Goal: Information Seeking & Learning: Learn about a topic

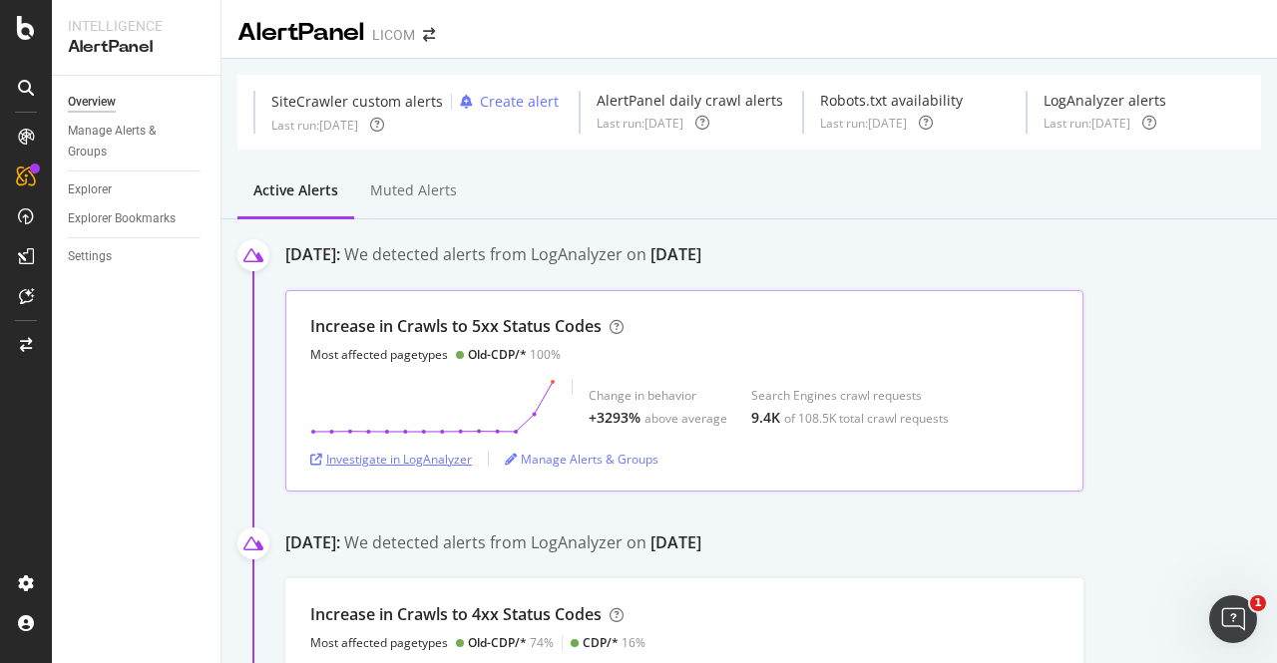
click at [405, 462] on div "Investigate in LogAnalyzer" at bounding box center [391, 459] width 162 height 17
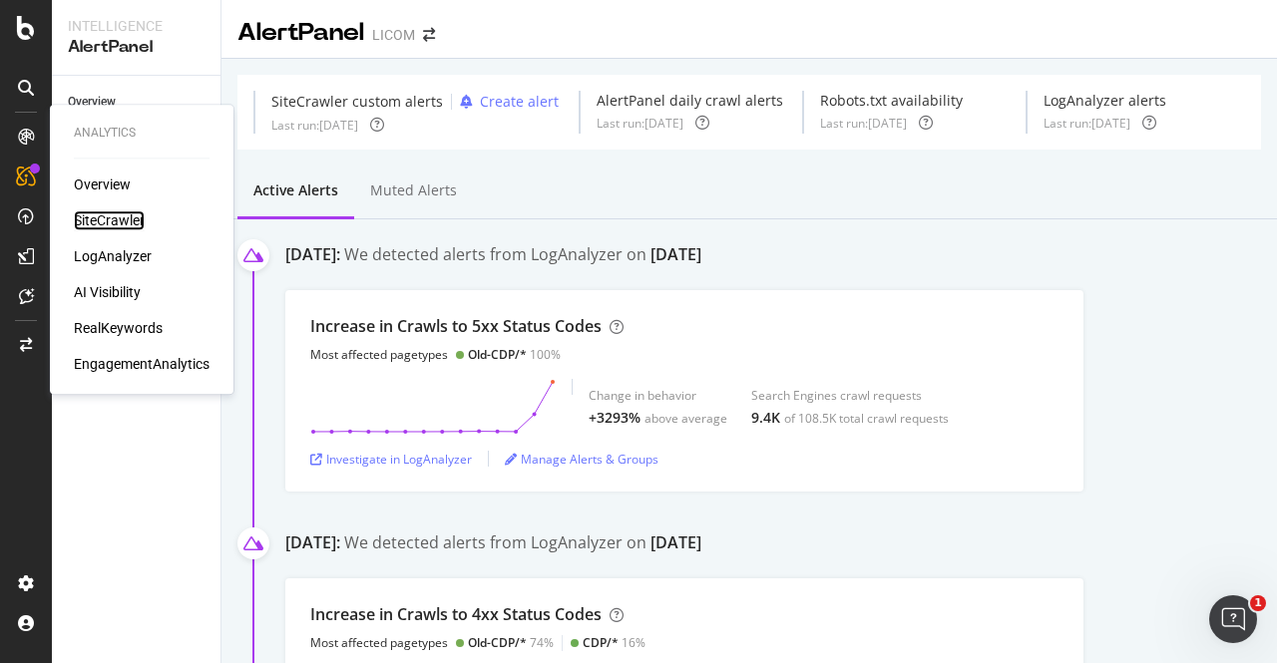
click at [112, 224] on div "SiteCrawler" at bounding box center [109, 220] width 71 height 20
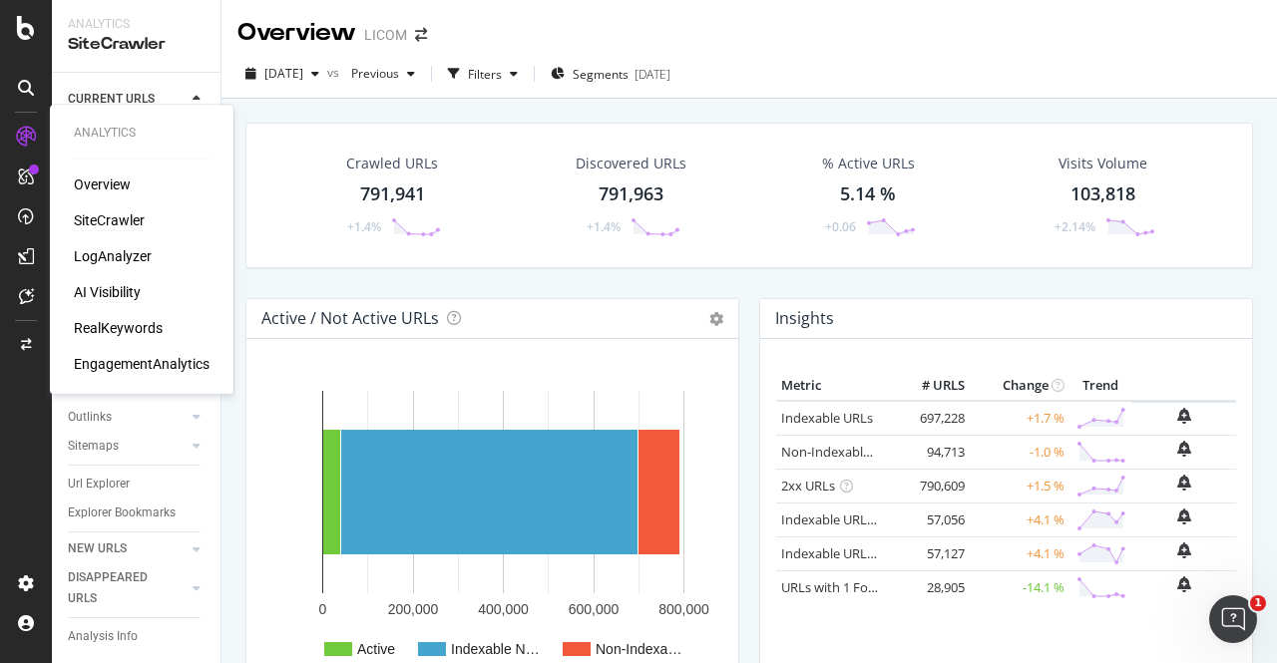
click at [94, 295] on div "AI Visibility" at bounding box center [107, 292] width 67 height 20
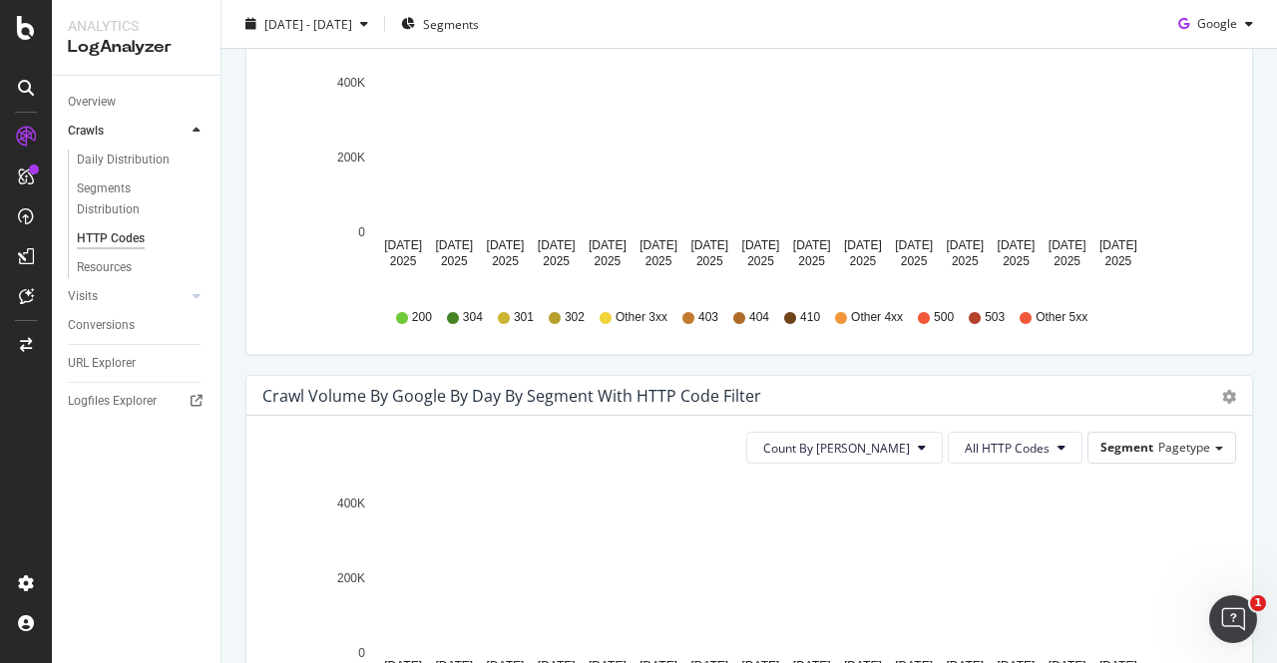
scroll to position [744, 0]
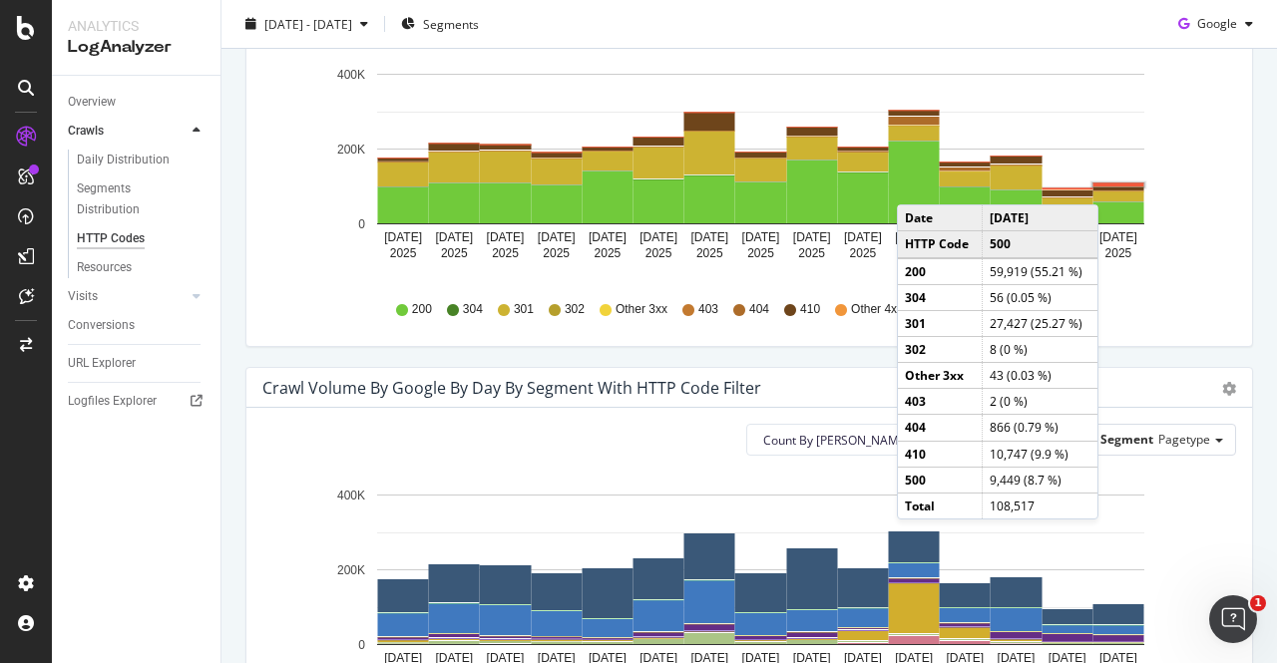
click at [1103, 184] on rect "A chart." at bounding box center [1118, 185] width 51 height 3
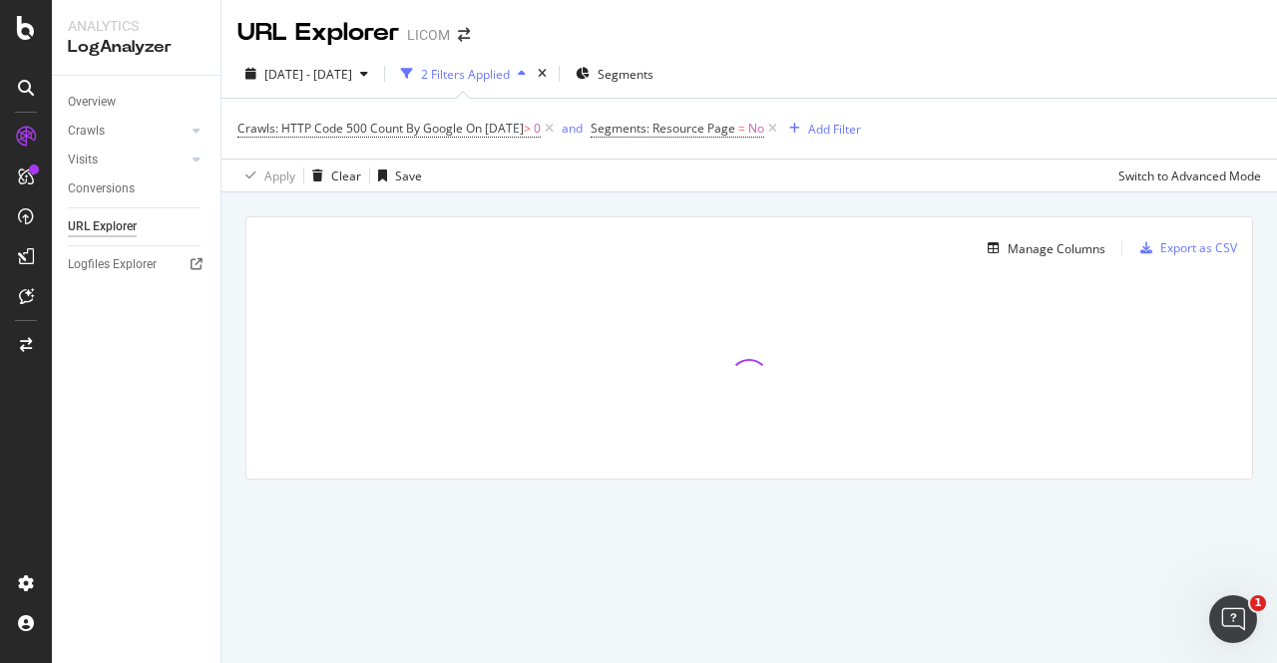
click at [906, 61] on div "2025 Sep. 29th - Oct. 13th 2 Filters Applied Segments" at bounding box center [748, 78] width 1055 height 40
click at [943, 73] on div "2025 Sep. 29th - Oct. 13th 2 Filters Applied Segments" at bounding box center [748, 78] width 1055 height 40
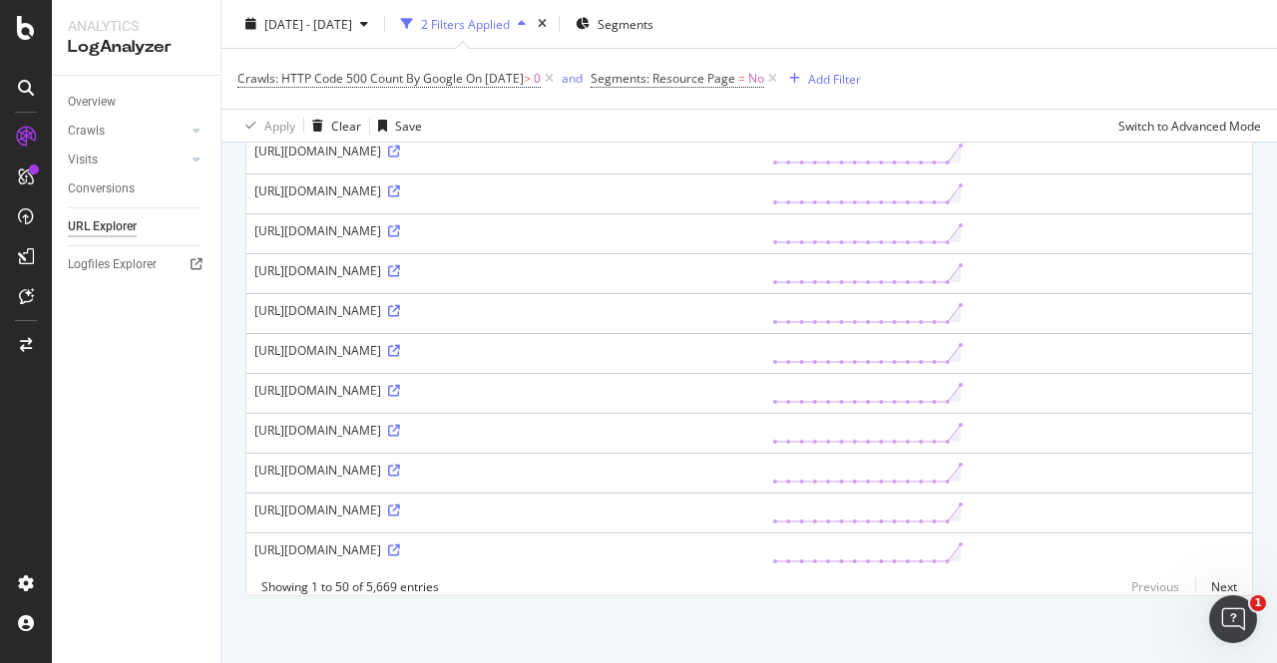
scroll to position [1775, 0]
click at [400, 466] on icon at bounding box center [394, 472] width 12 height 12
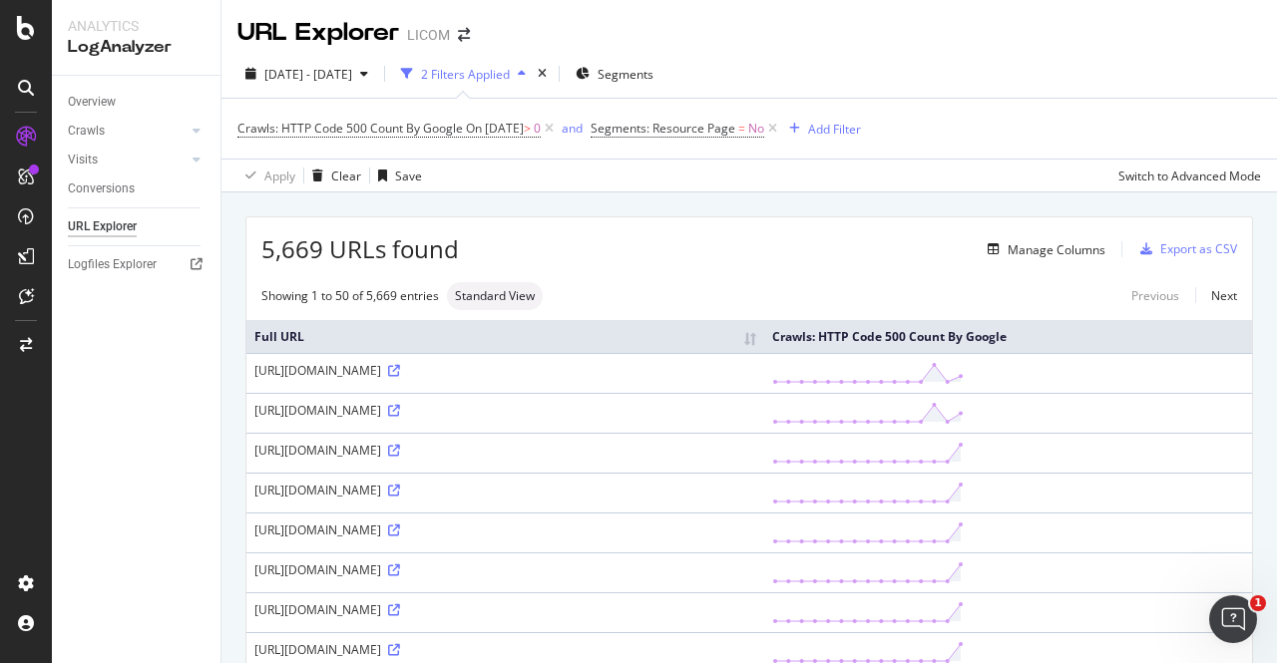
scroll to position [174, 0]
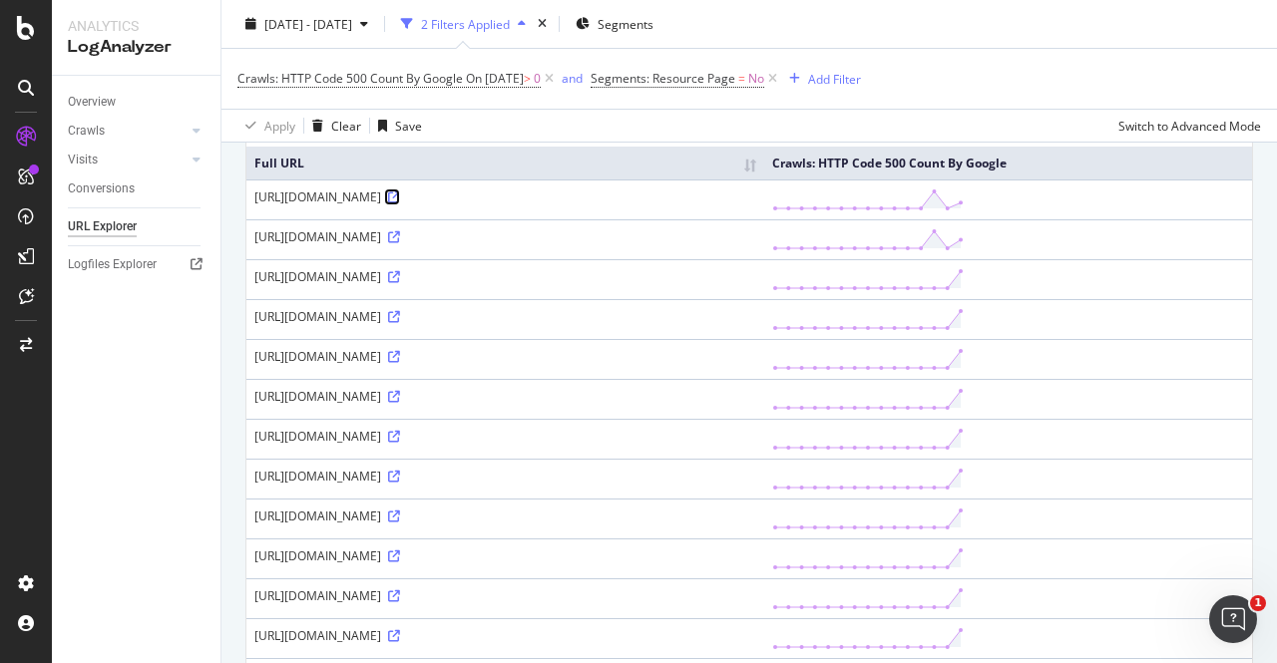
click at [400, 197] on icon at bounding box center [394, 198] width 12 height 12
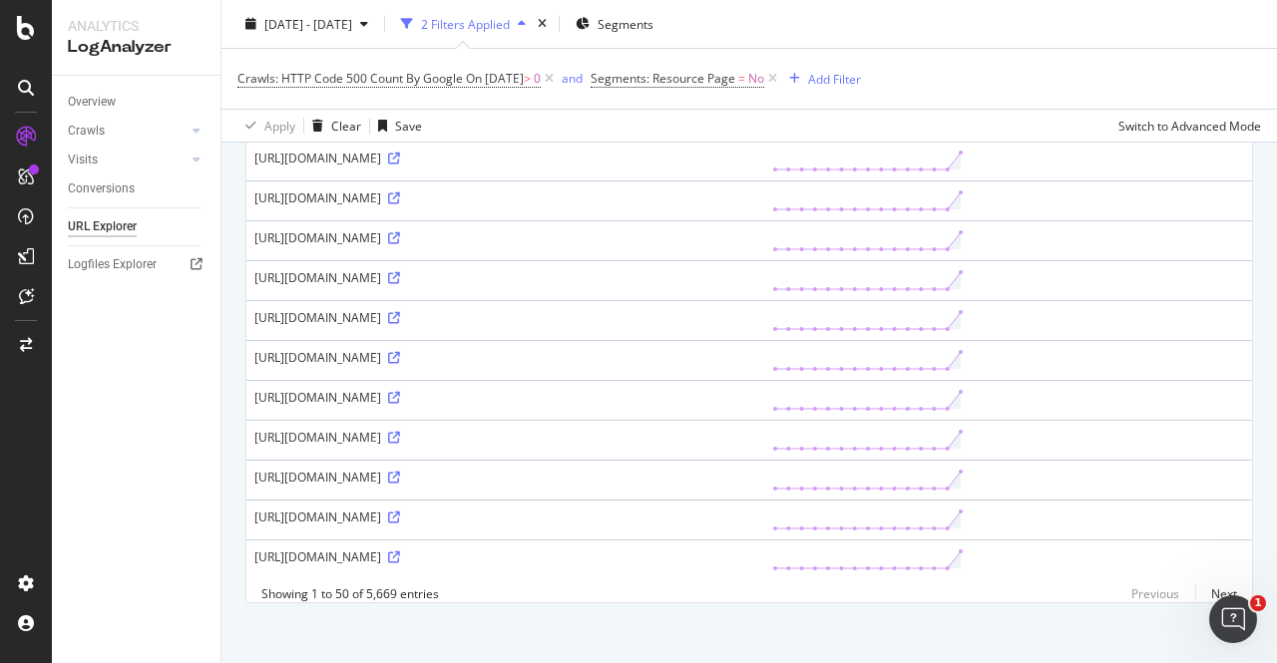
scroll to position [1776, 0]
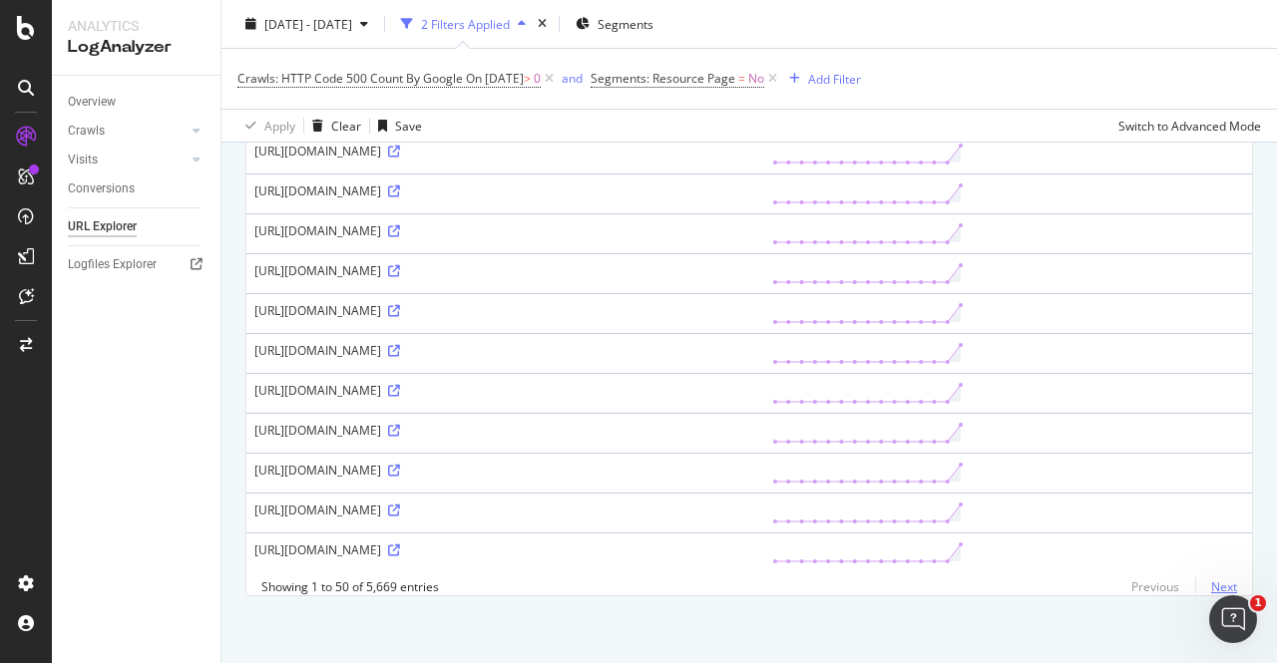
click at [1209, 588] on link "Next" at bounding box center [1216, 587] width 42 height 29
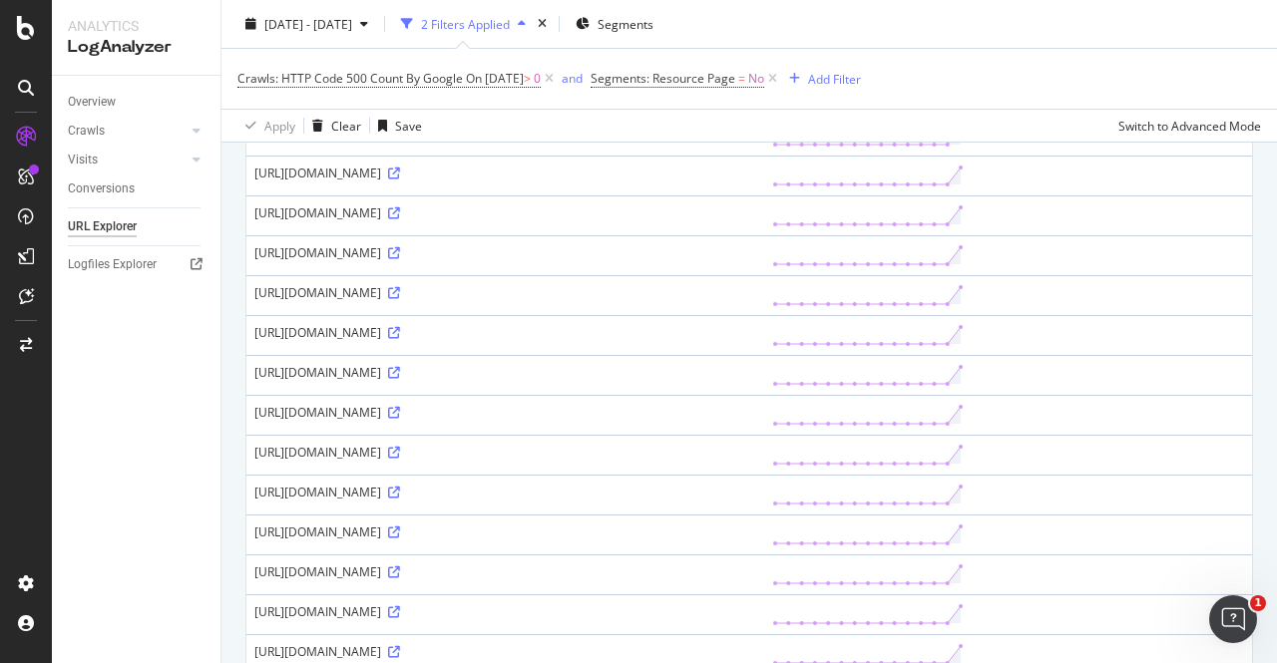
scroll to position [240, 0]
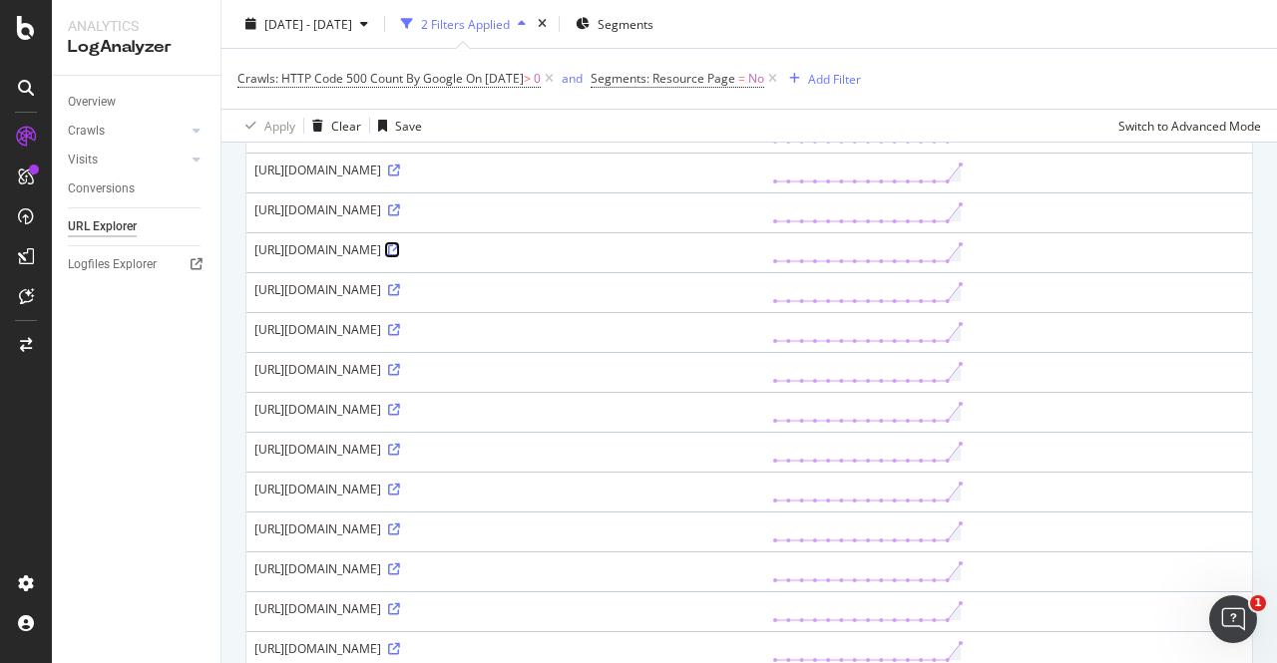
click at [400, 244] on icon at bounding box center [394, 250] width 12 height 12
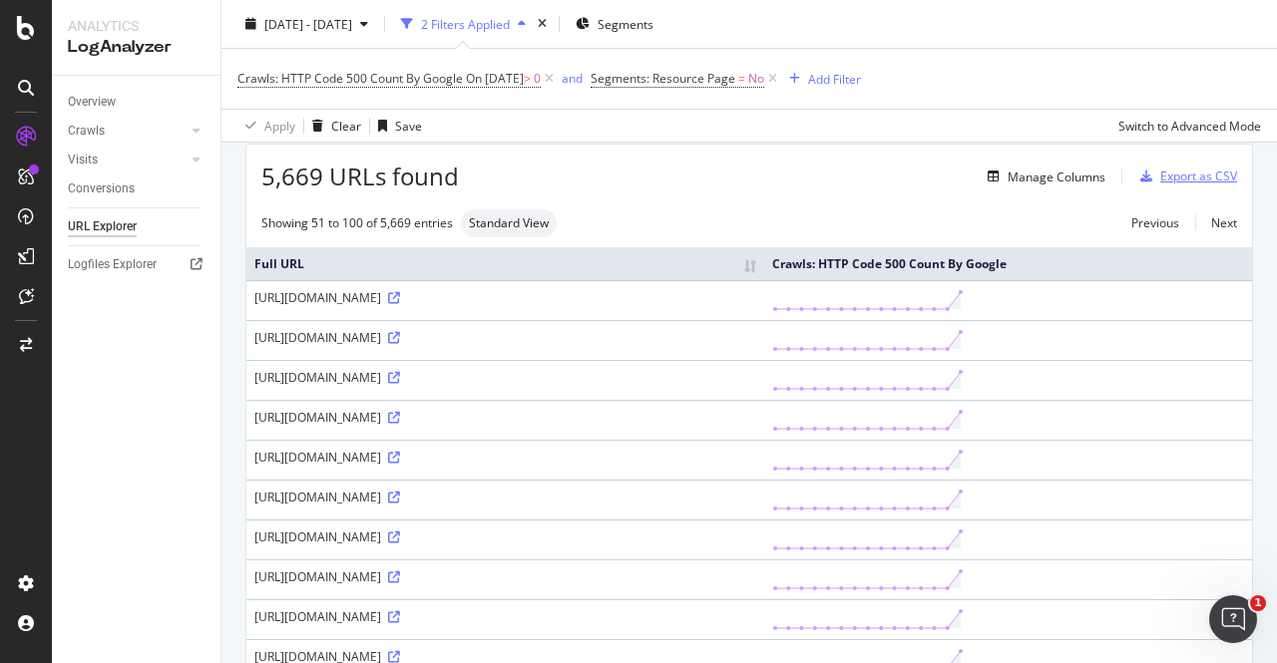
click at [1163, 169] on div "Export as CSV" at bounding box center [1198, 176] width 77 height 17
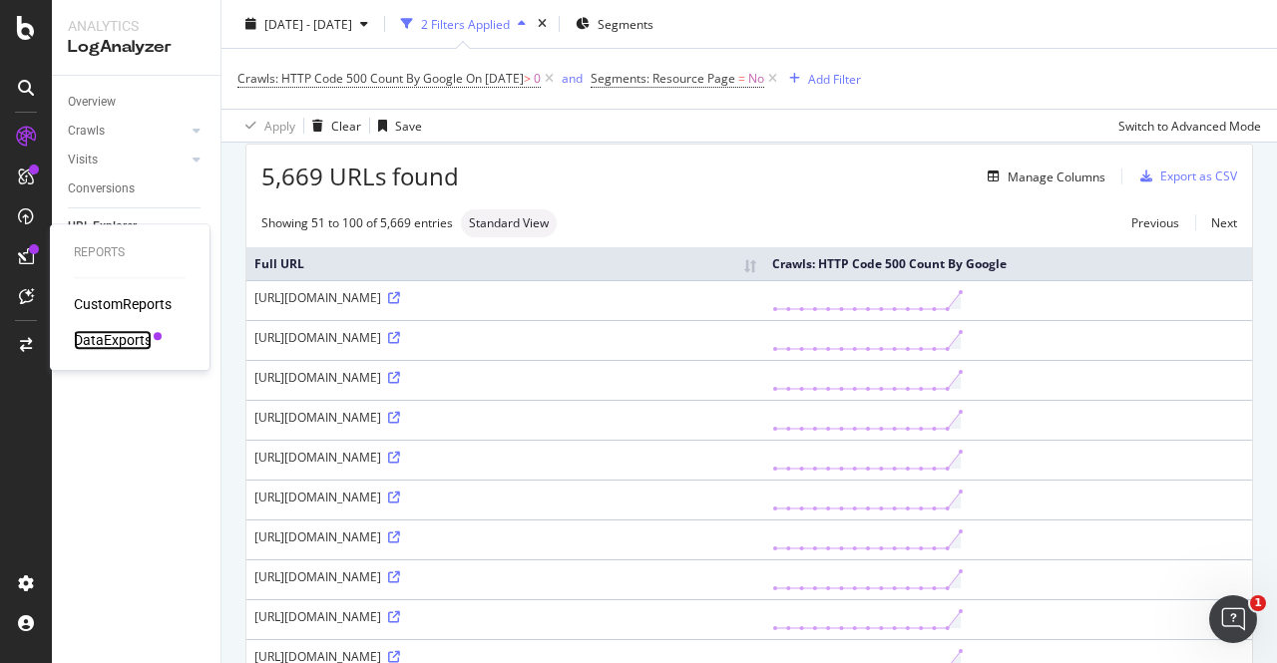
click at [110, 334] on div "DataExports" at bounding box center [113, 340] width 78 height 20
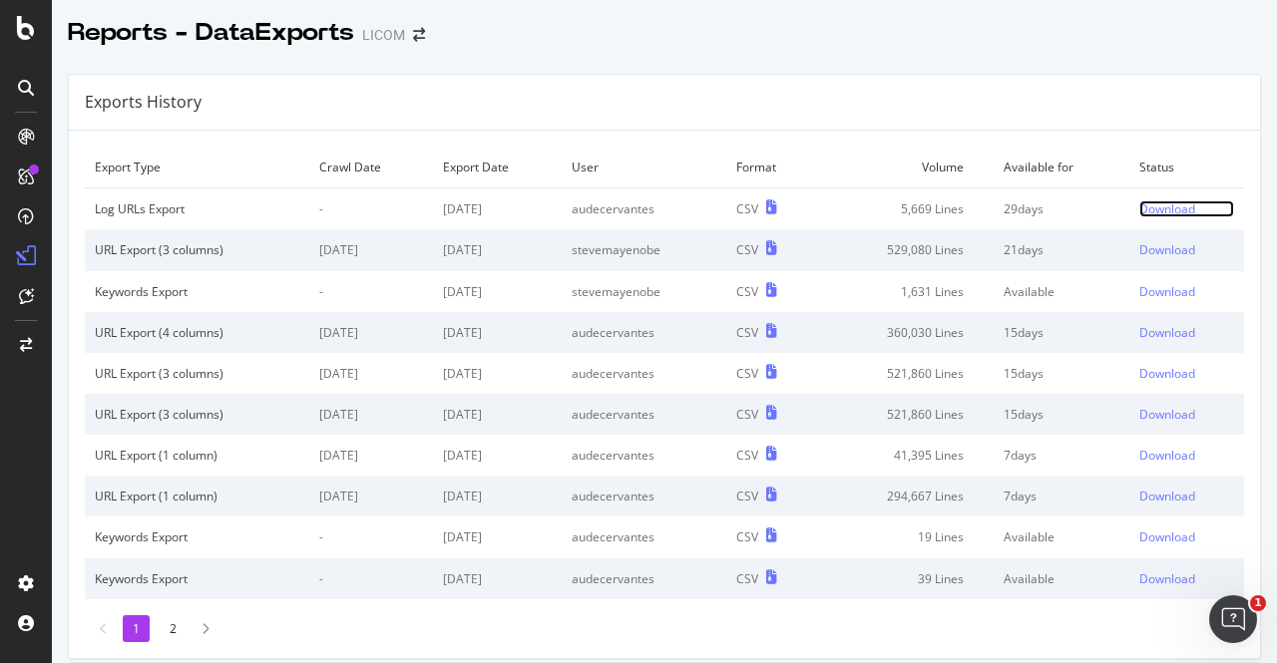
click at [1153, 203] on div "Download" at bounding box center [1167, 209] width 56 height 17
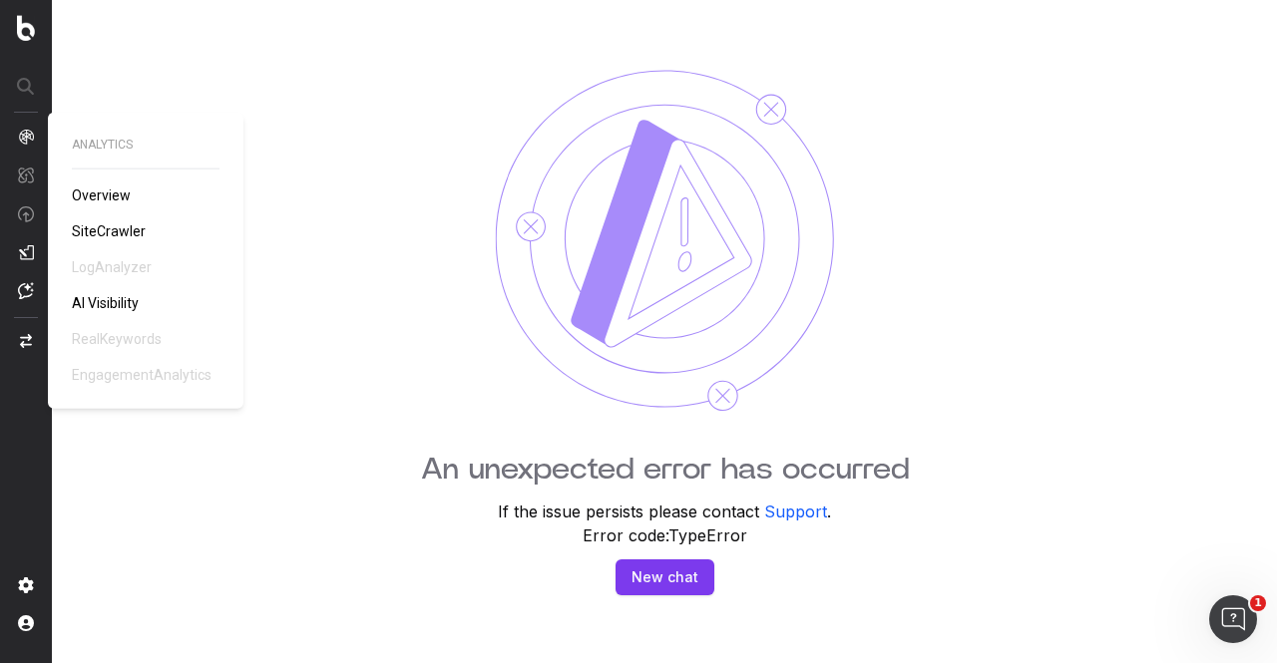
click at [36, 141] on nav at bounding box center [26, 331] width 52 height 663
click at [100, 228] on span "SiteCrawler" at bounding box center [109, 231] width 74 height 16
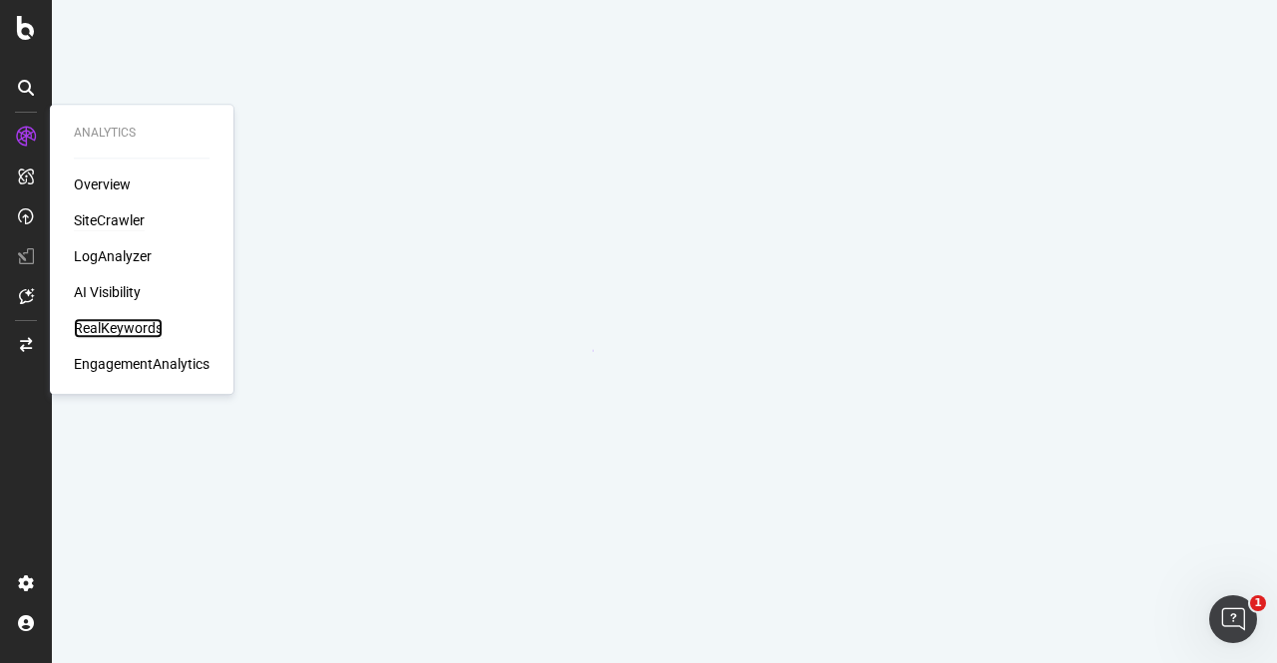
click at [103, 325] on div "RealKeywords" at bounding box center [118, 328] width 89 height 20
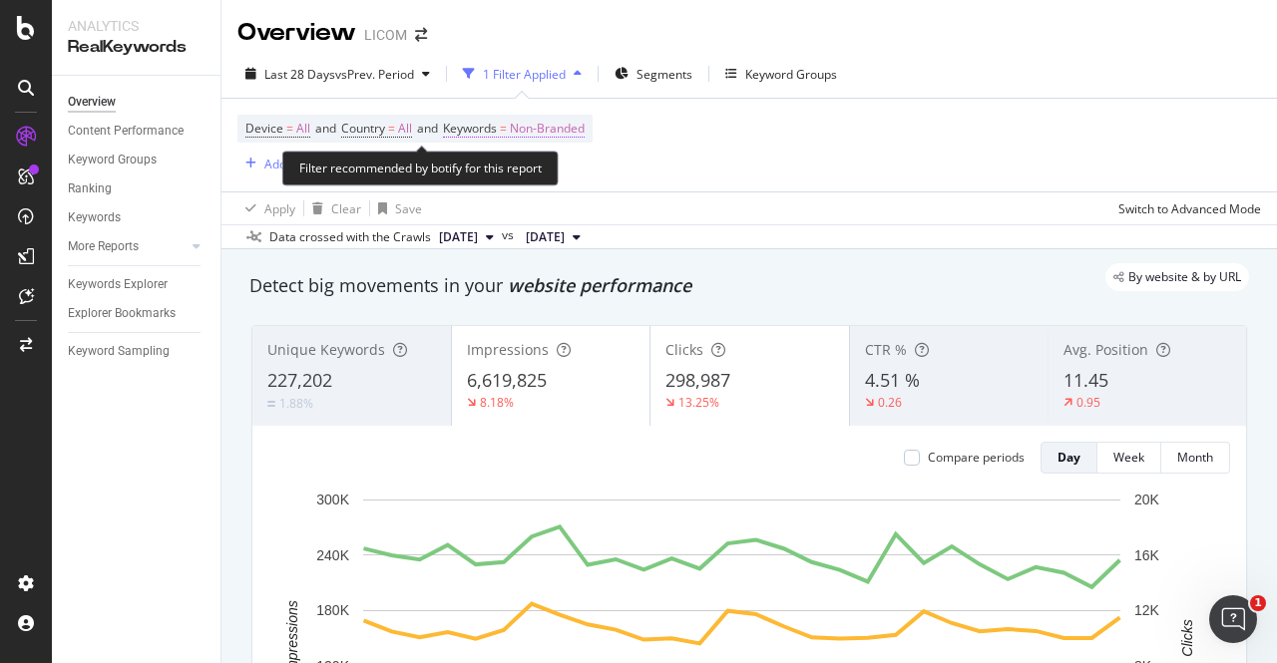
click at [567, 127] on span "Non-Branded" at bounding box center [547, 129] width 75 height 28
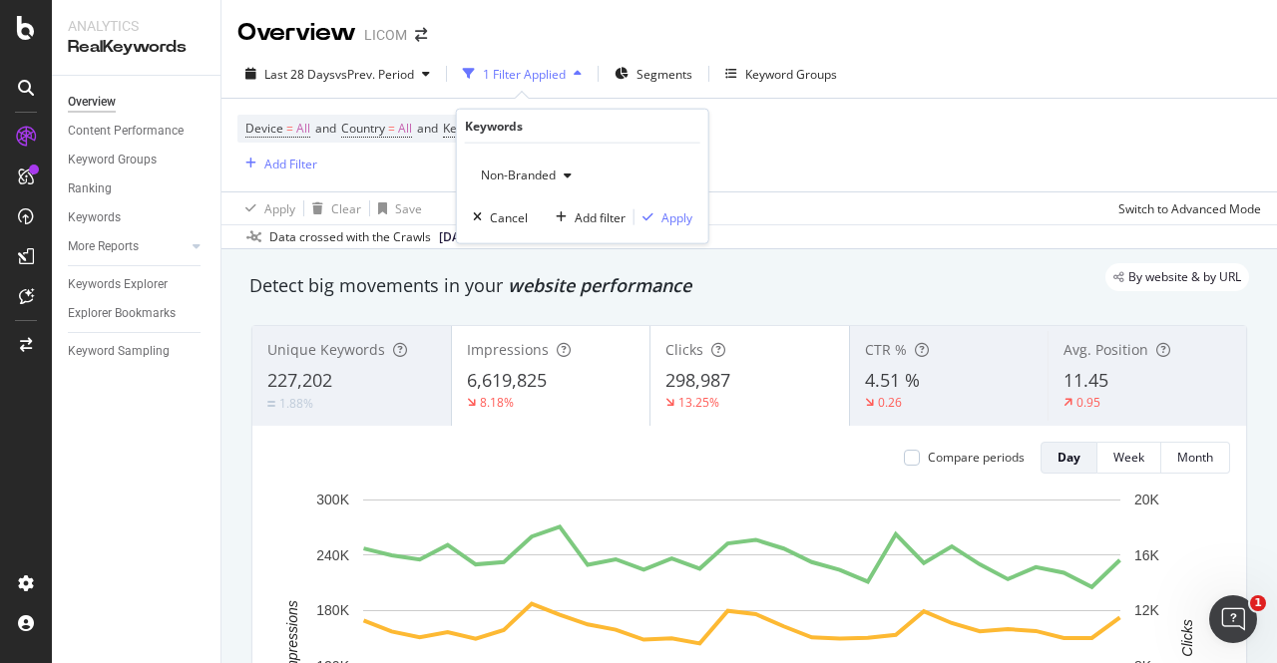
click at [513, 165] on div "Non-Branded" at bounding box center [526, 176] width 107 height 30
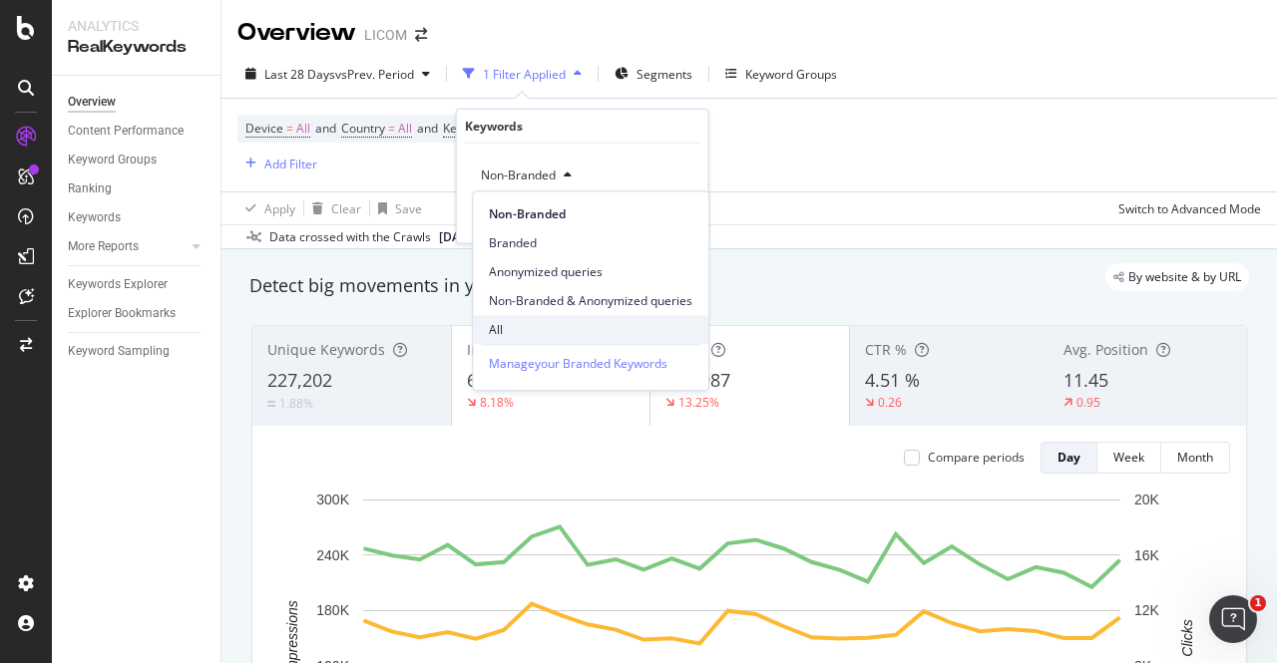
click at [518, 326] on span "All" at bounding box center [590, 330] width 203 height 18
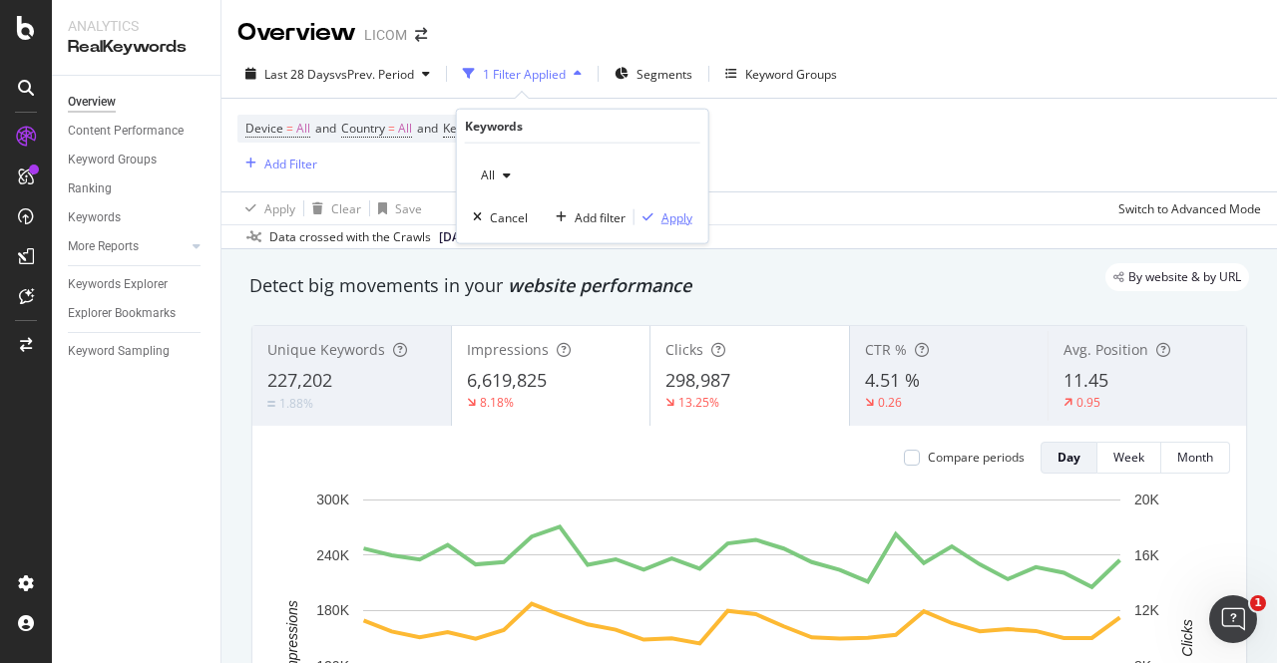
click at [674, 212] on div "Apply" at bounding box center [676, 216] width 31 height 17
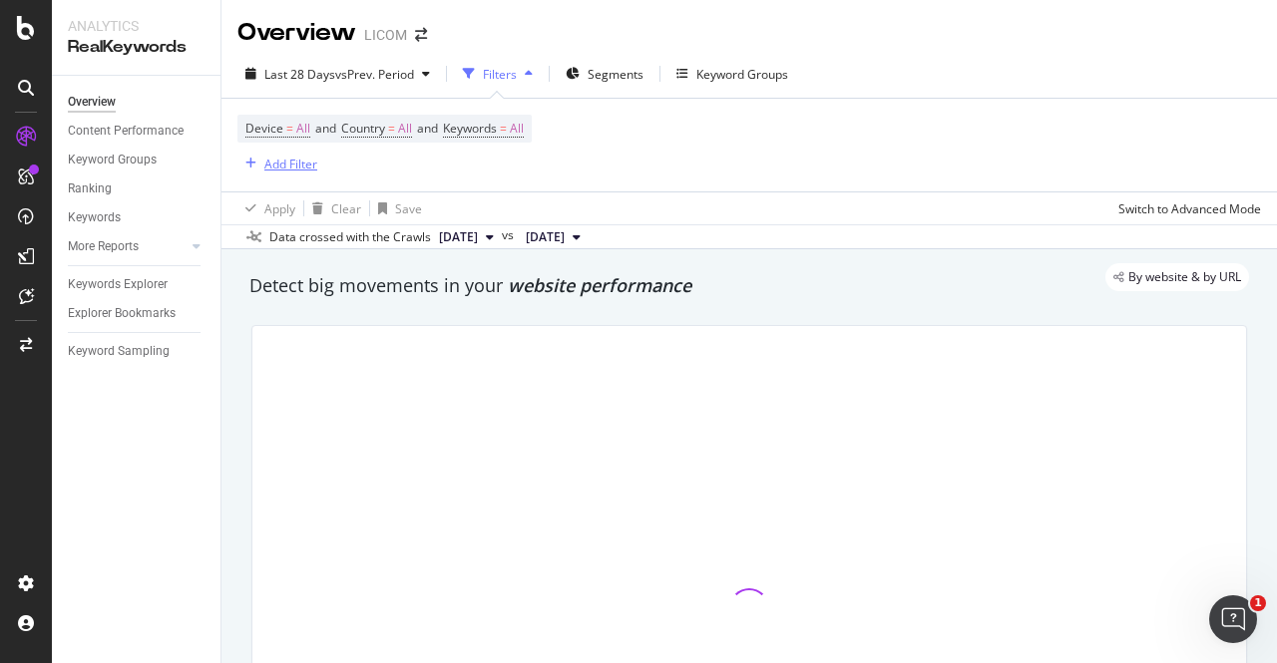
click at [273, 162] on div "Add Filter" at bounding box center [290, 164] width 53 height 17
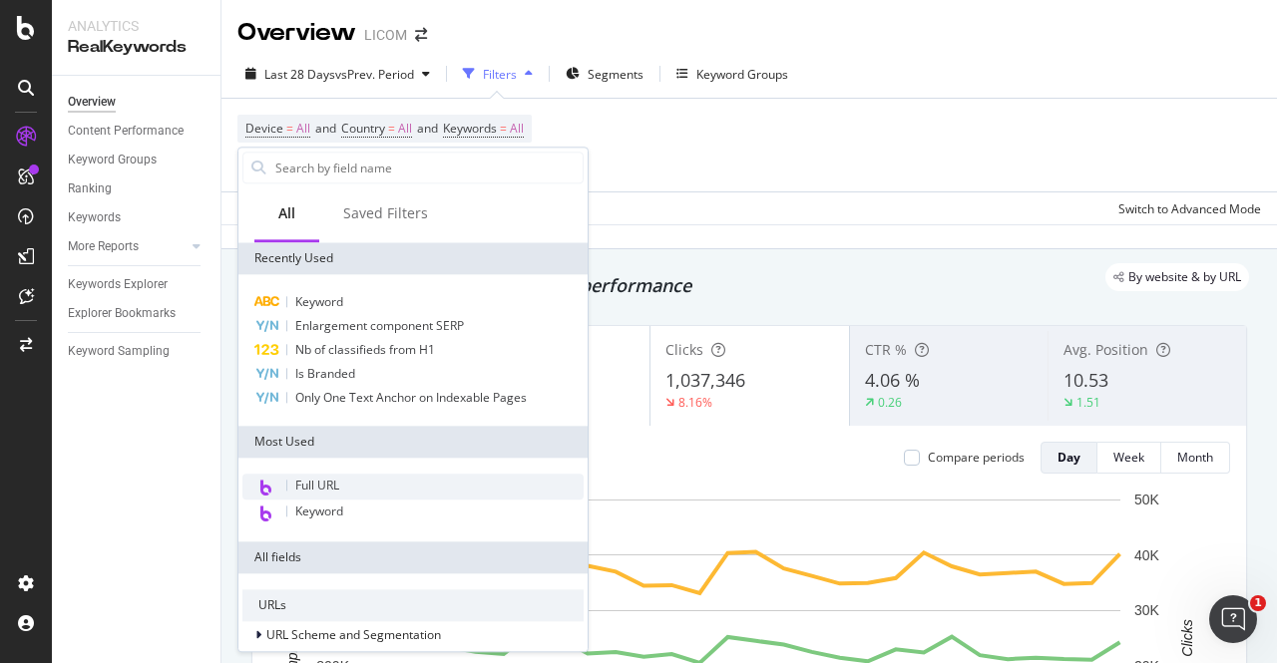
click at [319, 488] on span "Full URL" at bounding box center [317, 485] width 44 height 17
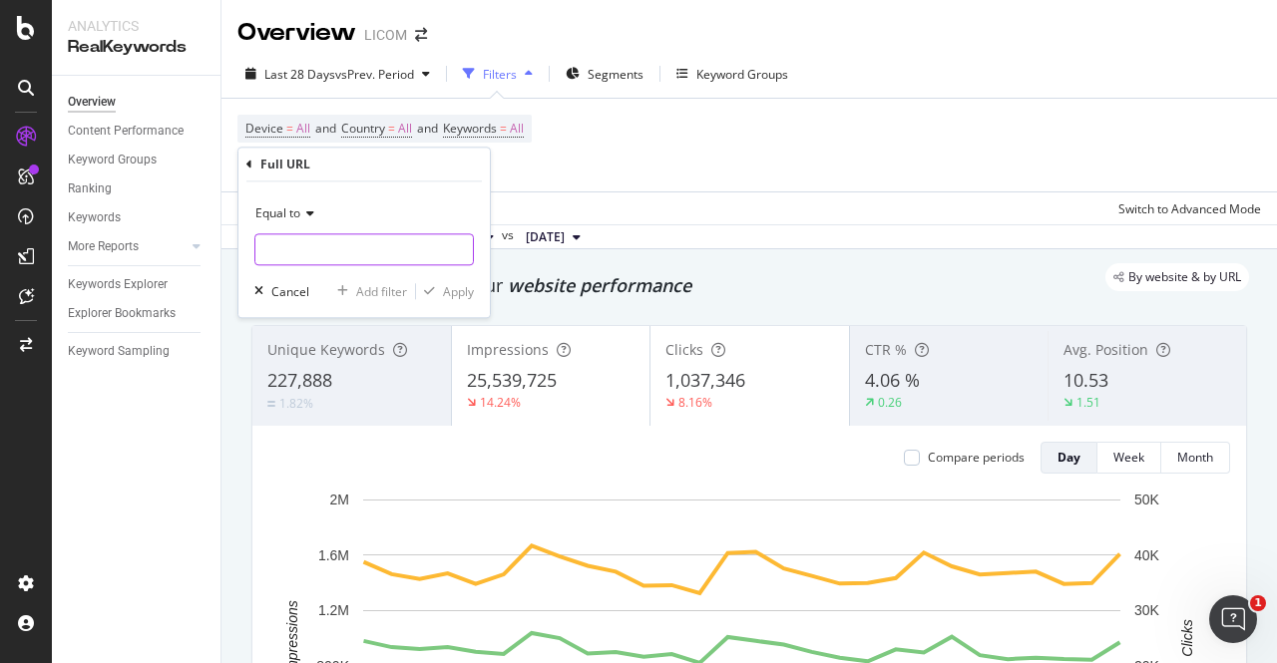
click at [278, 238] on input "text" at bounding box center [363, 249] width 217 height 32
click at [275, 218] on span "Equal to" at bounding box center [277, 212] width 45 height 17
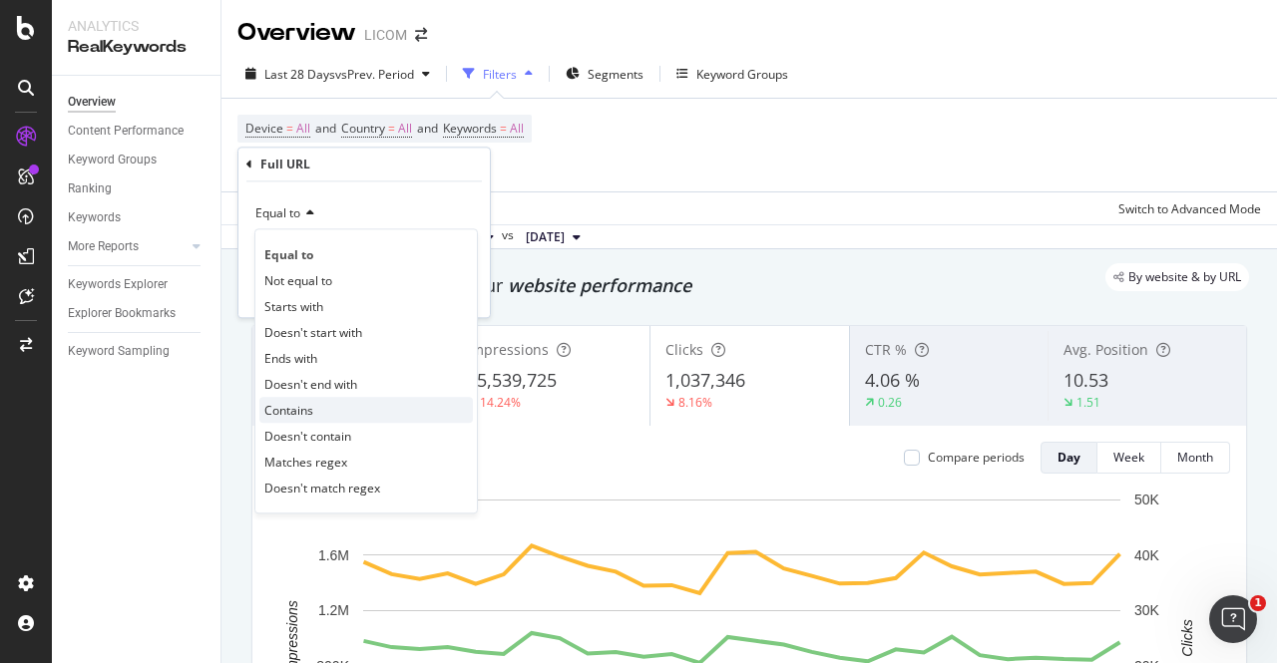
click at [295, 415] on span "Contains" at bounding box center [288, 410] width 49 height 17
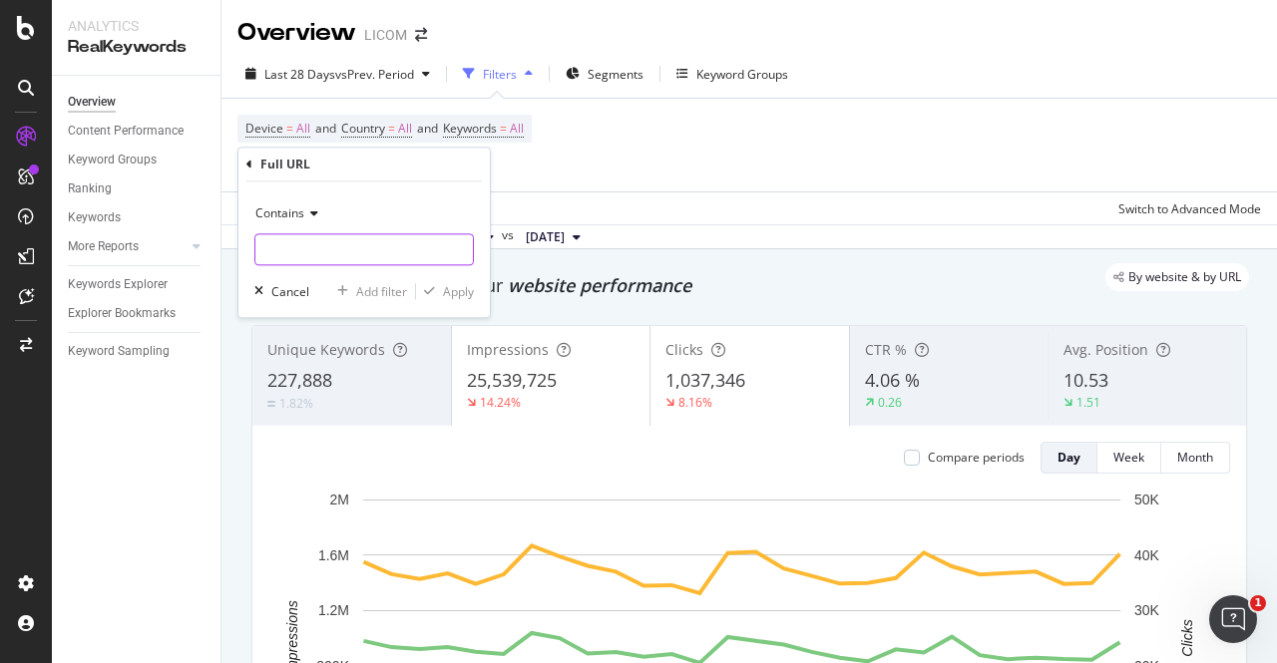
click at [272, 256] on input "text" at bounding box center [363, 249] width 217 height 32
type input "penthouse"
click at [453, 290] on div "Apply" at bounding box center [458, 291] width 31 height 17
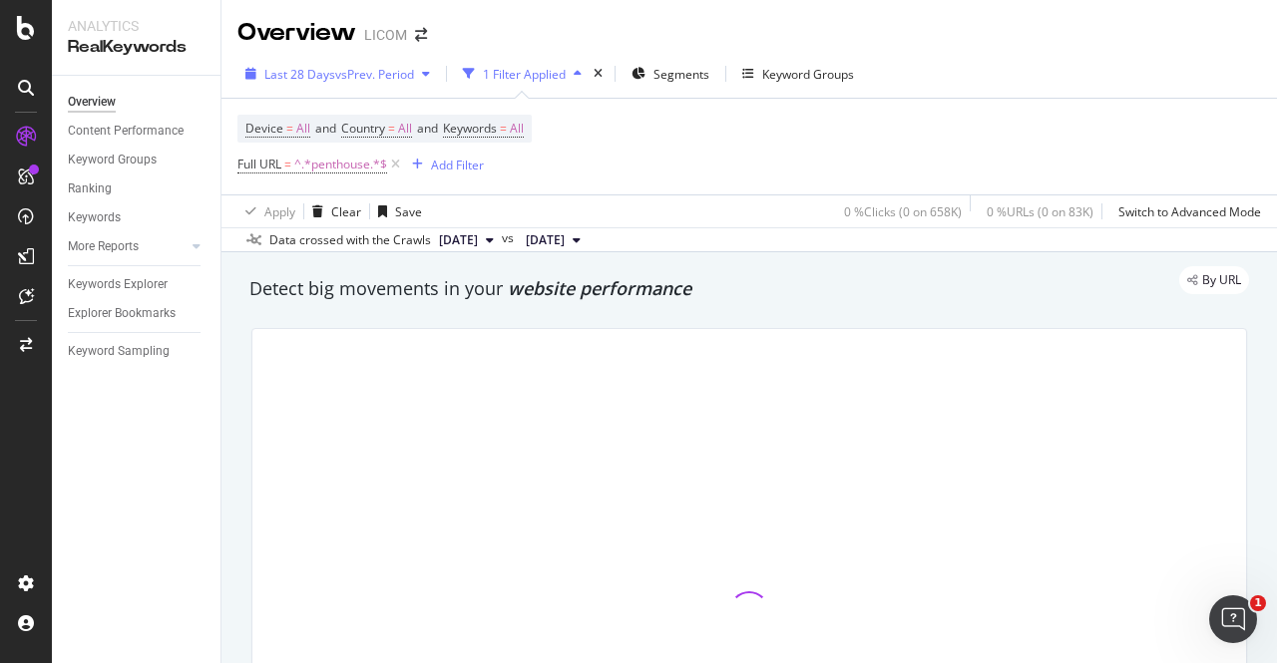
click at [305, 66] on span "Last 28 Days" at bounding box center [299, 74] width 71 height 17
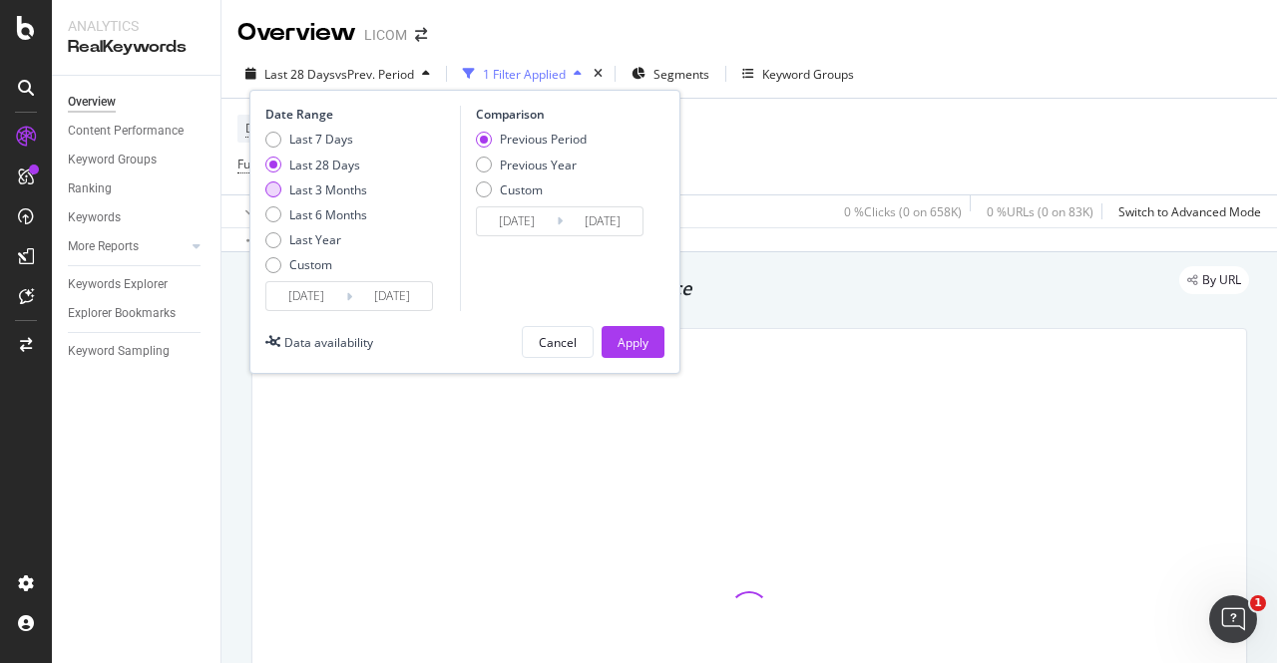
click at [301, 191] on div "Last 3 Months" at bounding box center [328, 190] width 78 height 17
type input "[DATE]"
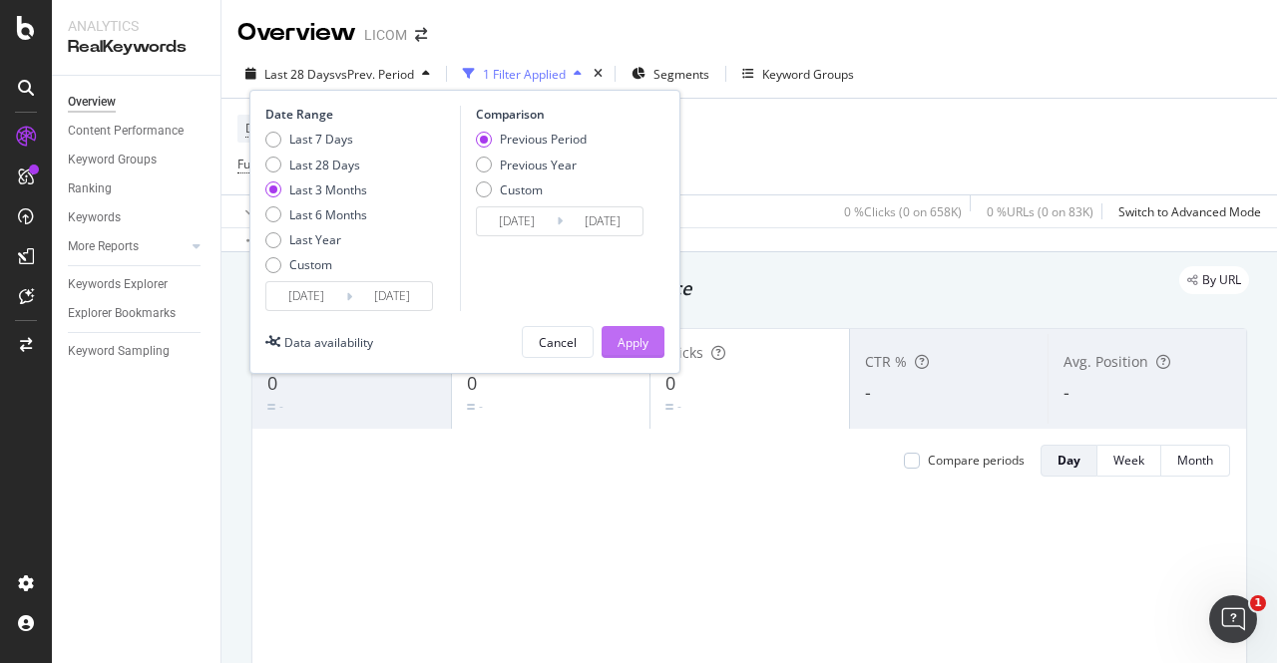
click at [632, 337] on div "Apply" at bounding box center [632, 342] width 31 height 17
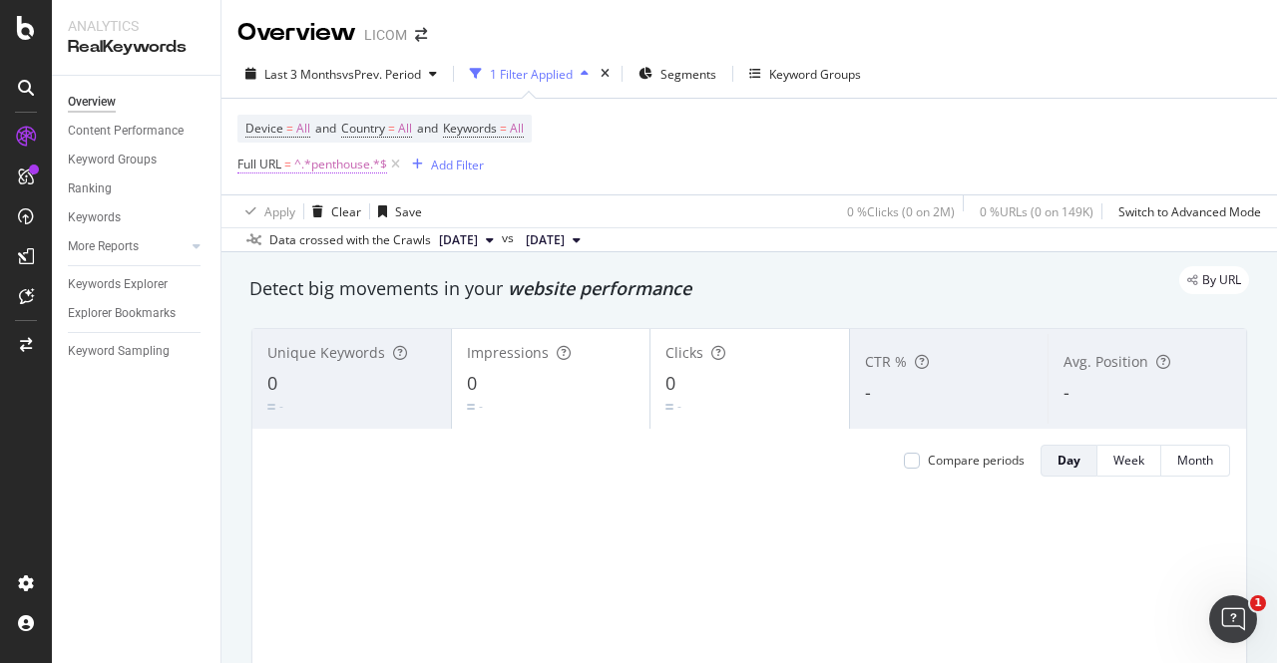
click at [339, 167] on span "^.*penthouse.*$" at bounding box center [340, 165] width 93 height 28
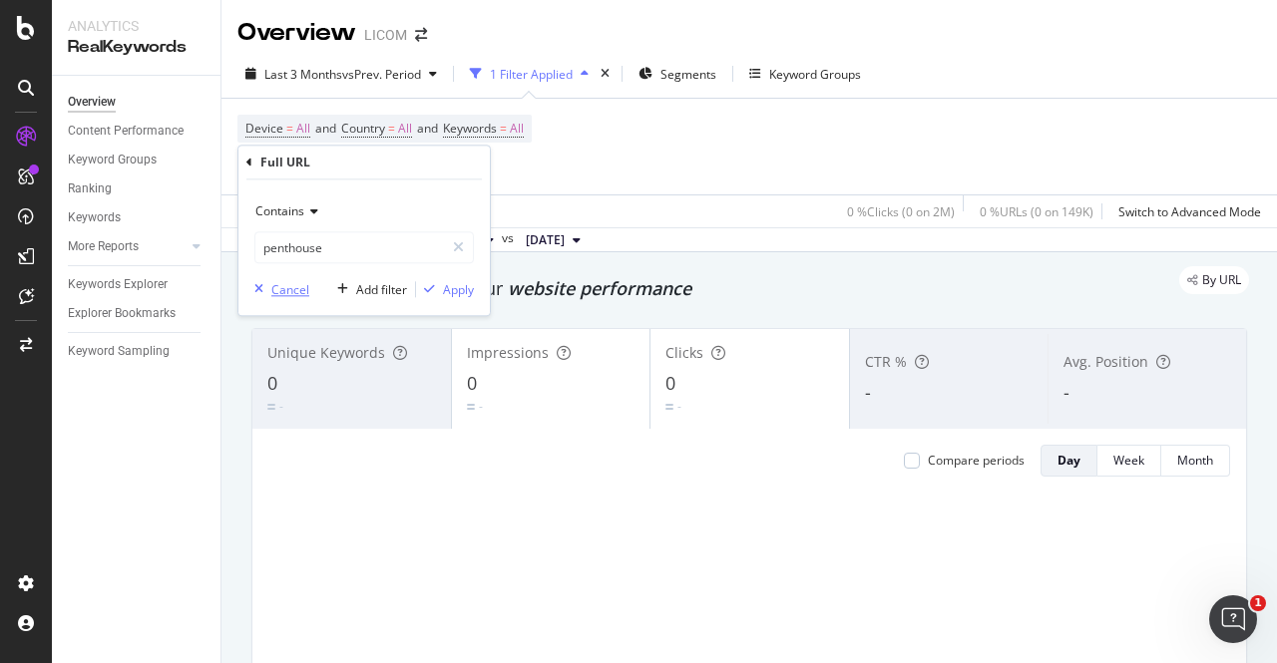
click at [300, 286] on div "Cancel" at bounding box center [290, 289] width 38 height 17
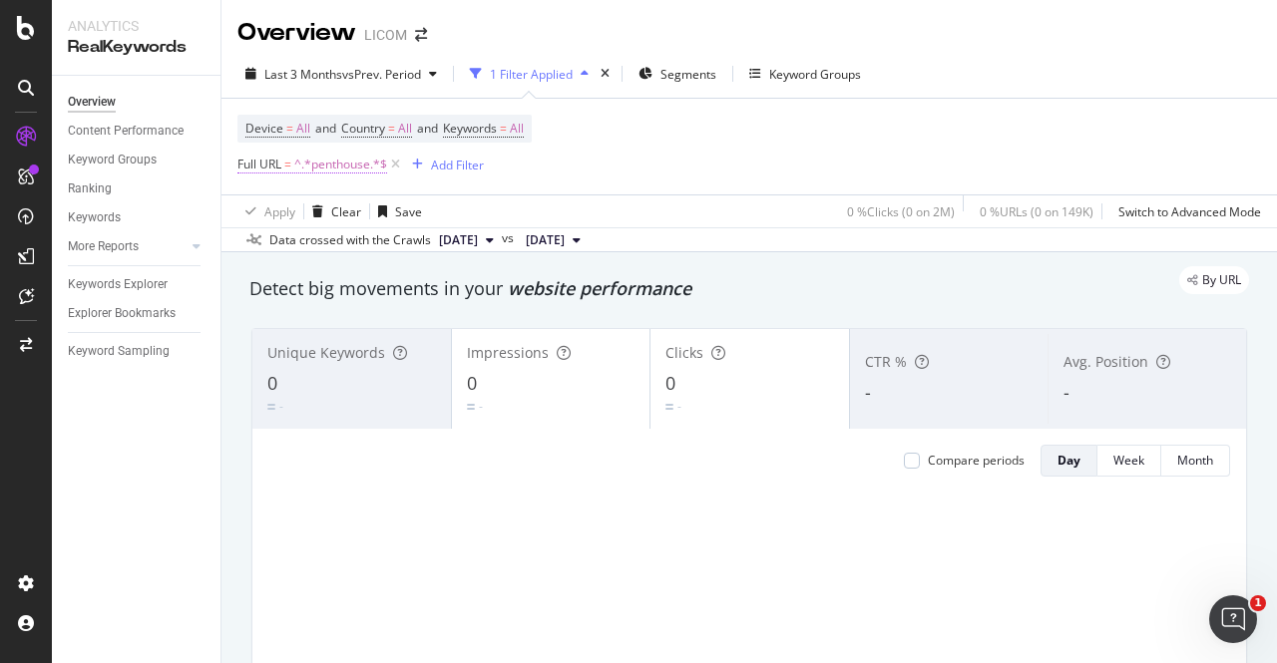
click at [305, 162] on span "^.*penthouse.*$" at bounding box center [340, 165] width 93 height 28
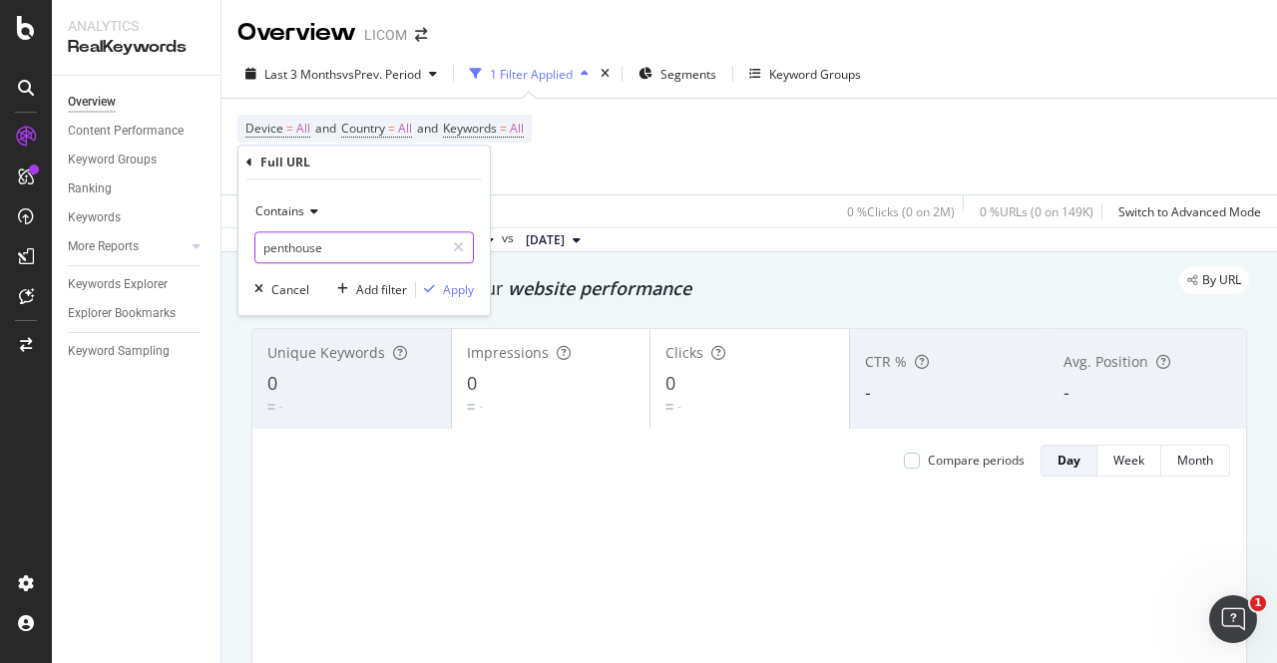
click at [291, 248] on input "penthouse" at bounding box center [349, 247] width 189 height 32
type input "travaux"
click at [435, 283] on icon "button" at bounding box center [429, 289] width 11 height 12
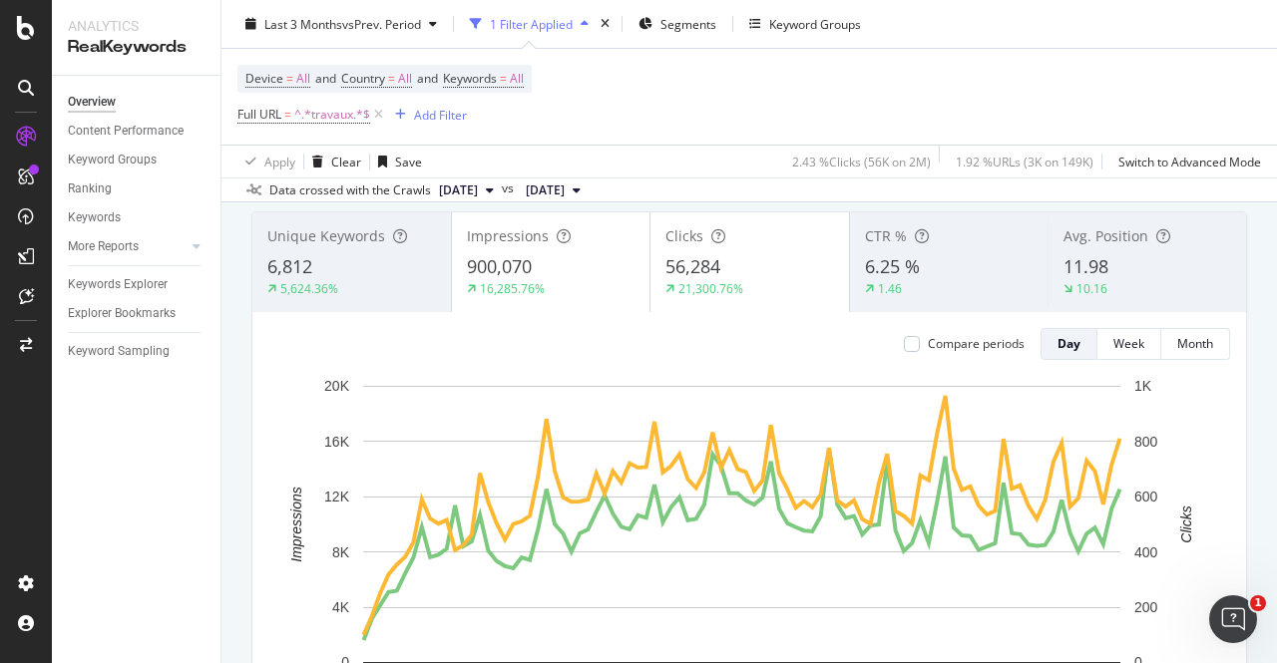
scroll to position [87, 0]
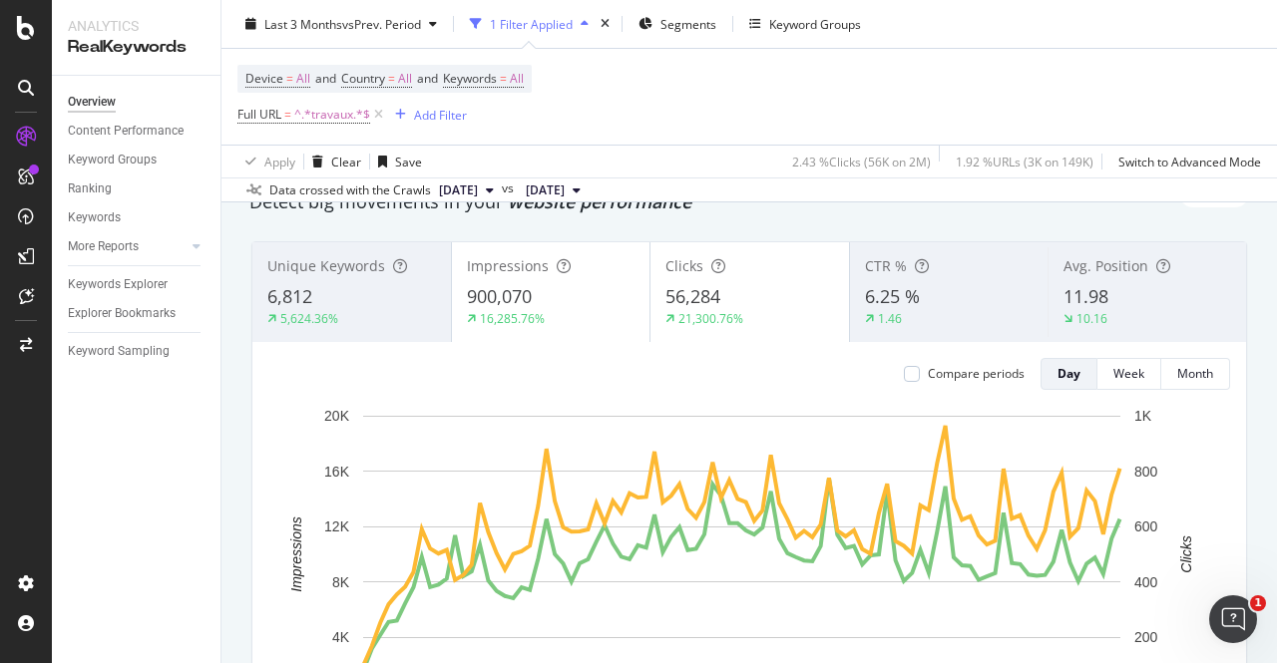
click at [522, 296] on span "900,070" at bounding box center [499, 296] width 65 height 24
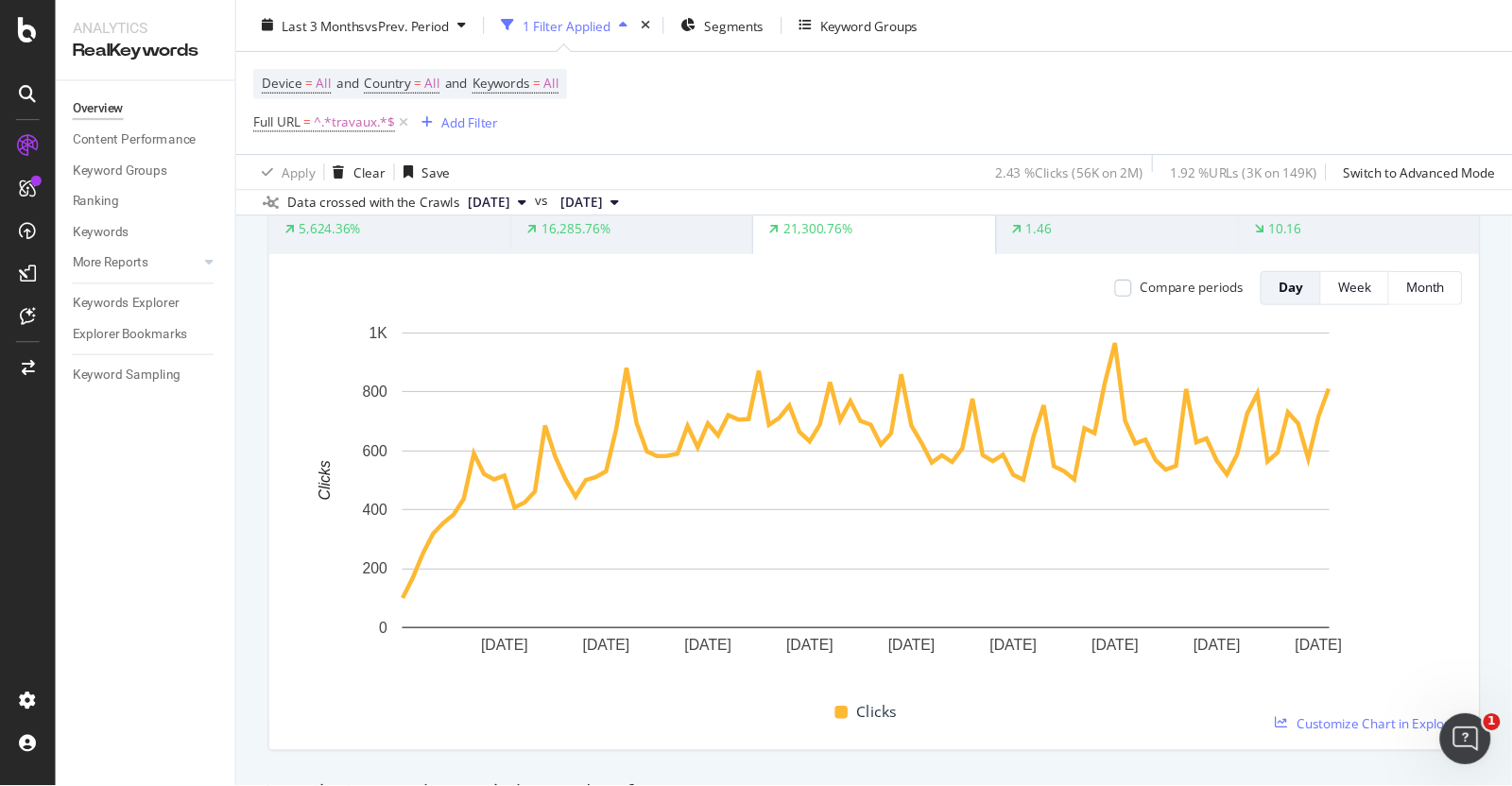
scroll to position [181, 0]
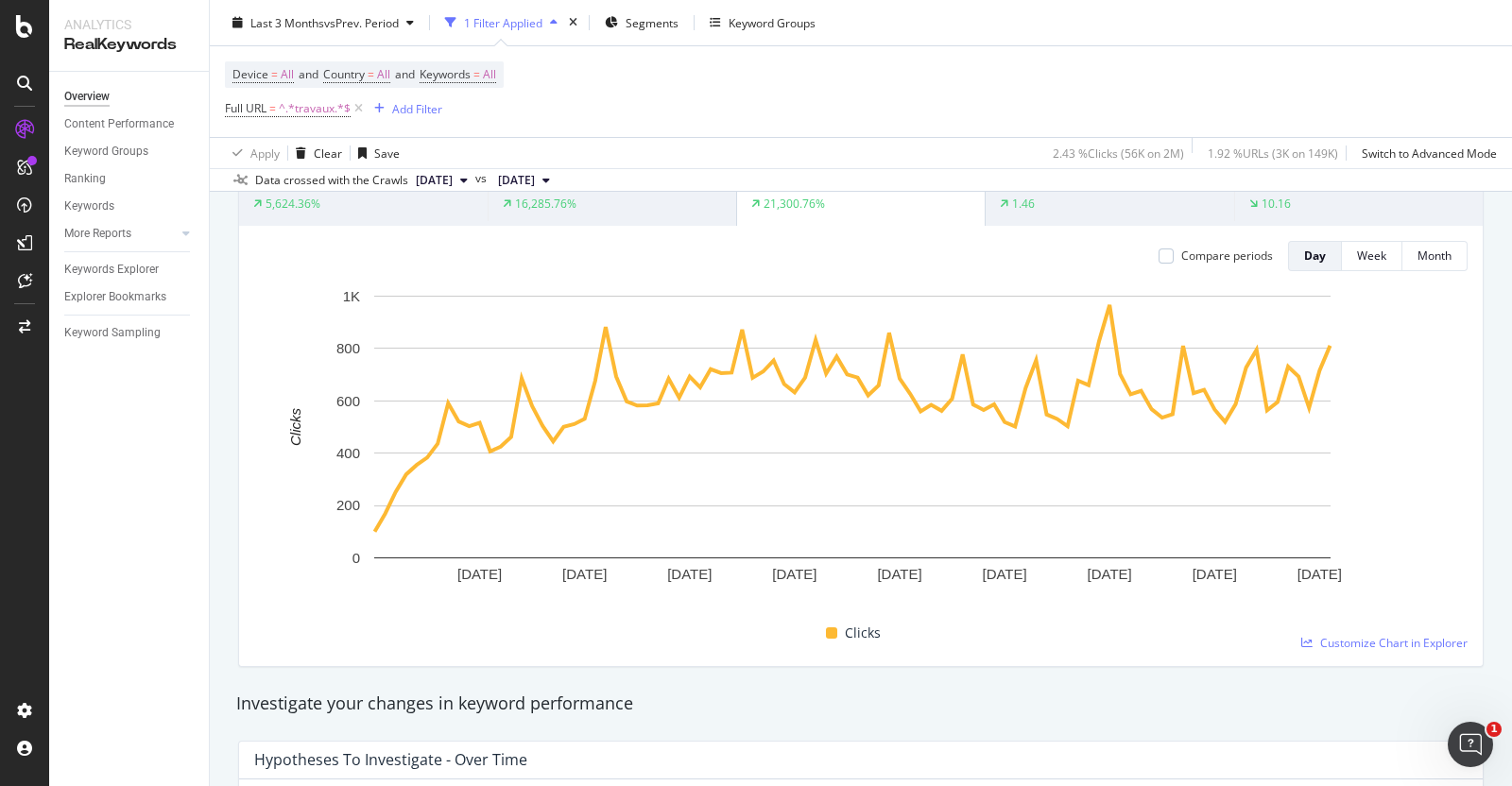
drag, startPoint x: 1195, startPoint y: 0, endPoint x: 418, endPoint y: 688, distance: 1037.8
click at [418, 627] on div "Investigate your changes in keyword performance" at bounding box center [860, 704] width 1269 height 44
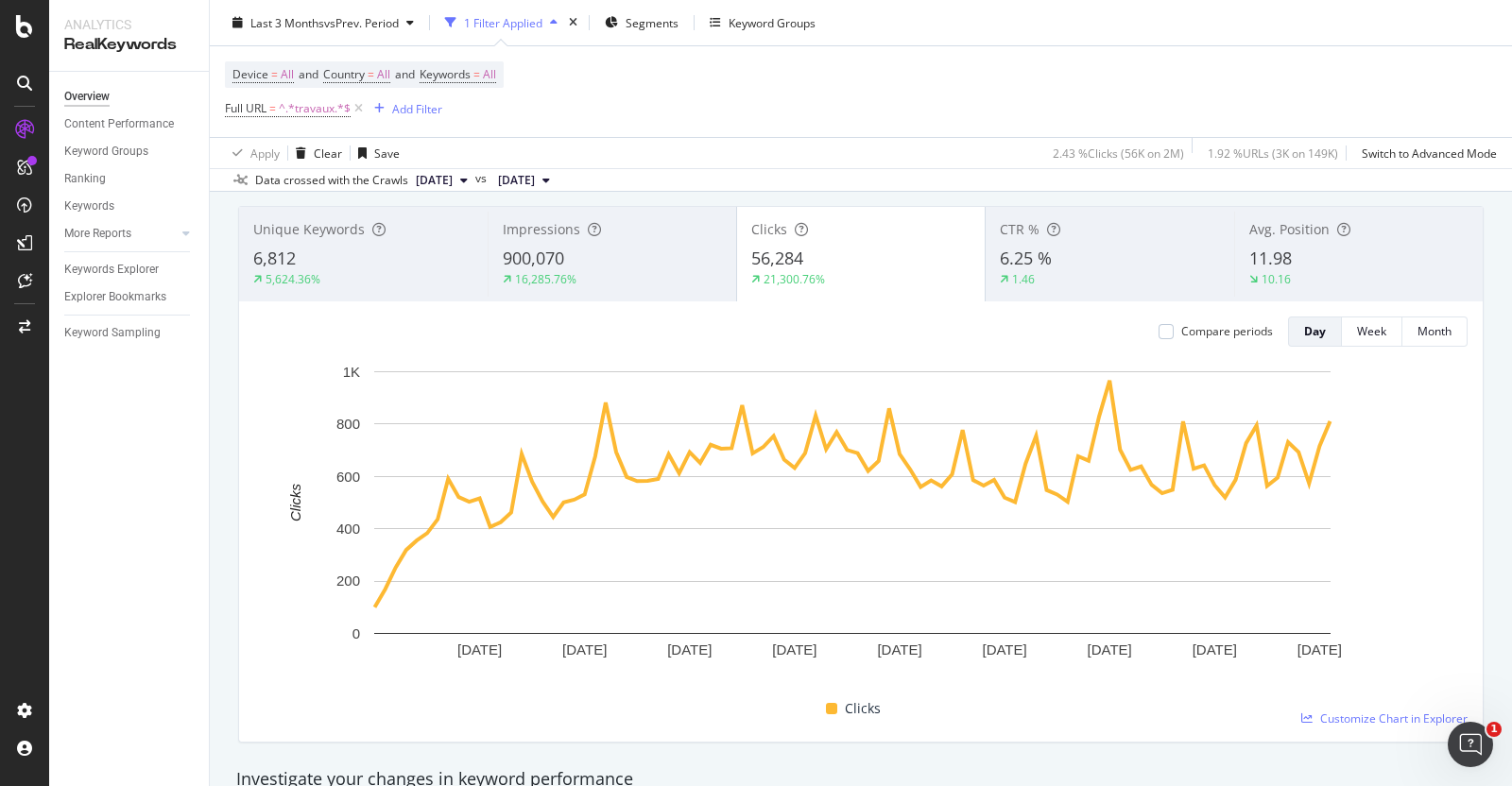
scroll to position [113, 0]
